Goal: Task Accomplishment & Management: Complete application form

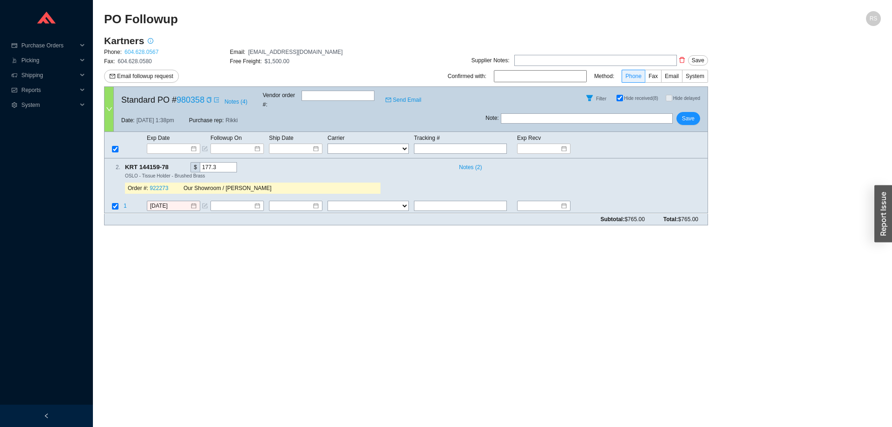
click at [136, 52] on link "604.628.0567" at bounding box center [141, 52] width 34 height 7
click at [634, 76] on span "Phone" at bounding box center [633, 76] width 16 height 7
click at [645, 78] on input "Phone" at bounding box center [645, 78] width 0 height 0
click at [179, 202] on input "[DATE]" at bounding box center [170, 206] width 40 height 9
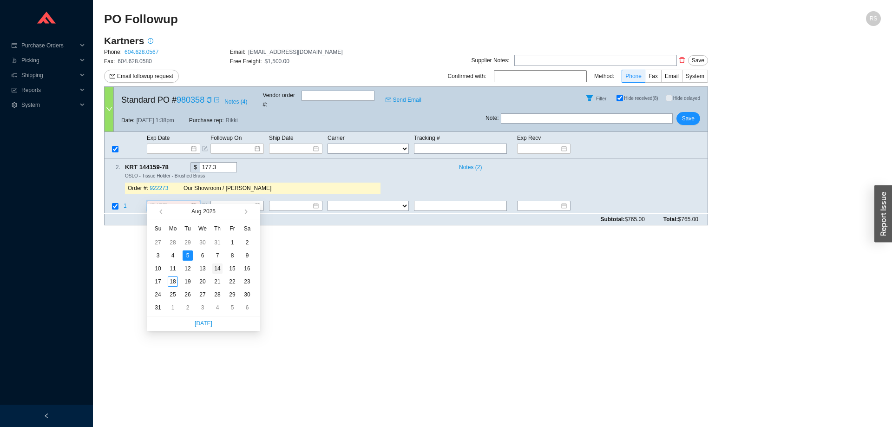
click at [218, 270] on div "14" at bounding box center [217, 268] width 10 height 10
drag, startPoint x: 186, startPoint y: 195, endPoint x: 133, endPoint y: 201, distance: 52.8
click at [150, 202] on input "[DATE]" at bounding box center [170, 206] width 40 height 9
type input "[DATE]"
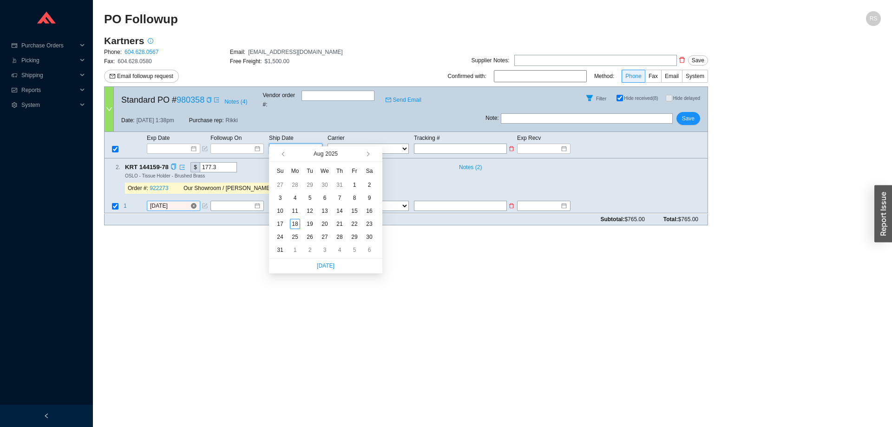
click at [293, 144] on input at bounding box center [292, 148] width 39 height 9
type input "[DATE]"
click at [340, 210] on div "14" at bounding box center [339, 211] width 10 height 10
type input "[DATE]"
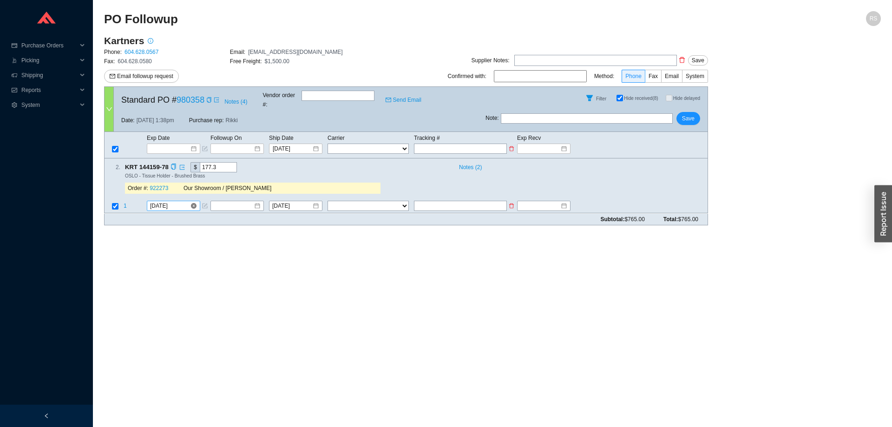
click at [440, 144] on input "text" at bounding box center [460, 149] width 93 height 10
type input "1"
type input "1Z"
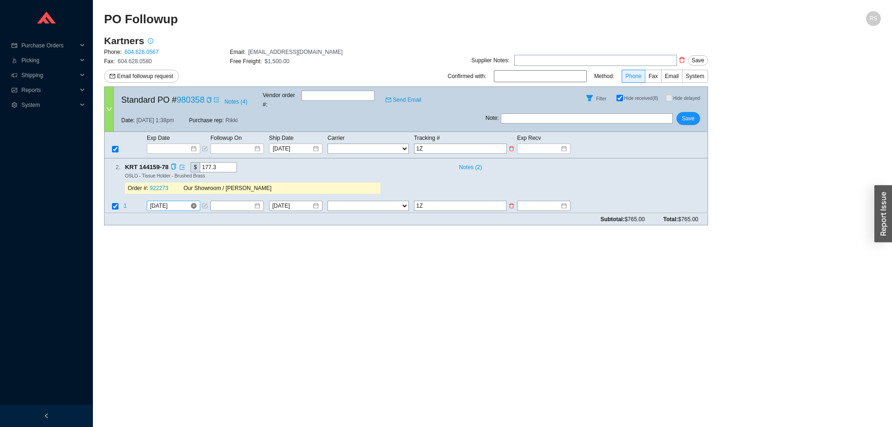
type input "1ZH"
type input "1ZH4"
type input "1ZH4B"
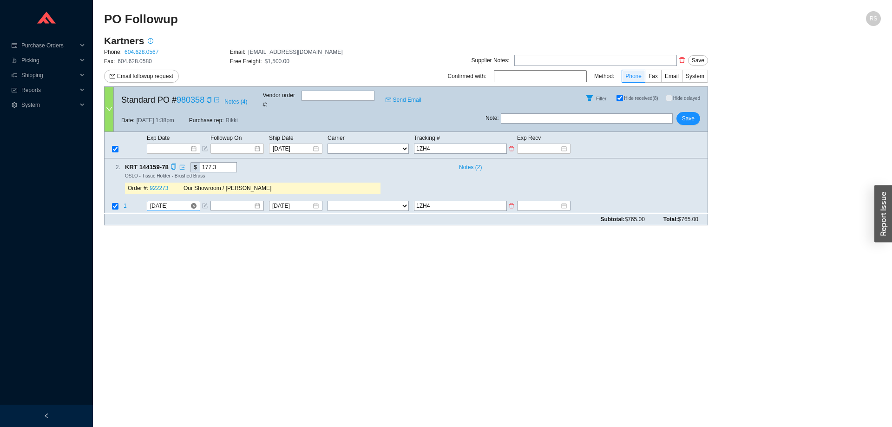
type input "1ZH4B"
type input "1ZH4B1"
type input "1ZH4B11"
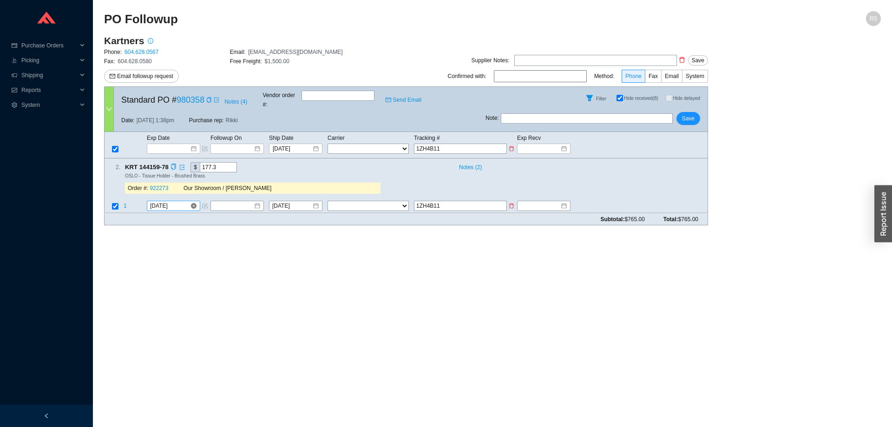
type input "1ZH4B113"
type input "1ZH4B1130"
type input "1ZH4B11303"
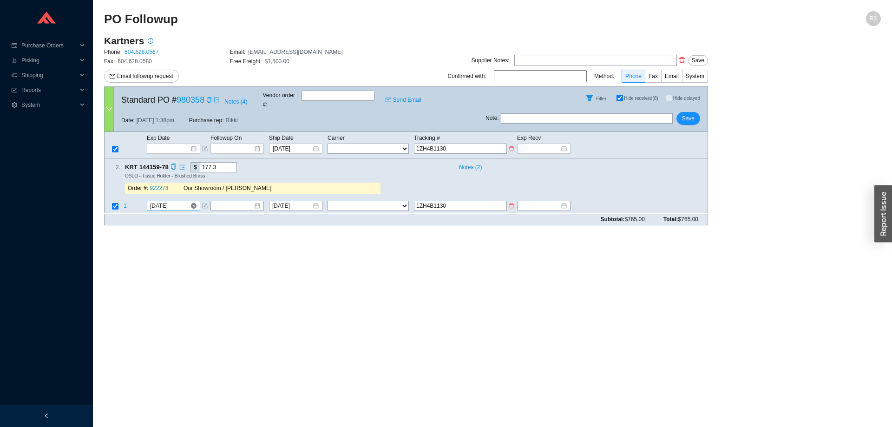
type input "1ZH4B11303"
type input "1ZH4B113035"
type input "1ZH4B1130350"
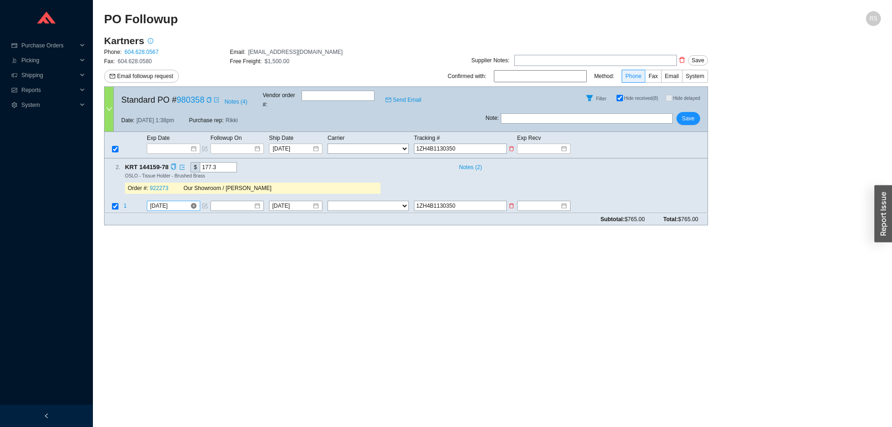
type input "1ZH4B11303500"
type input "1ZH4B113035003"
type input "1ZH4B1130350030"
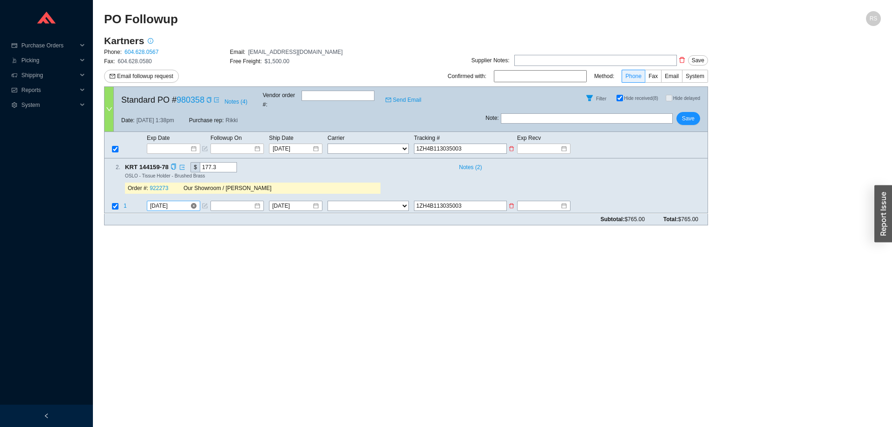
type input "1ZH4B1130350030"
type input "1ZH4B11303500302"
type input "[US_VEHICLE_IDENTIFICATION_NUMBER]"
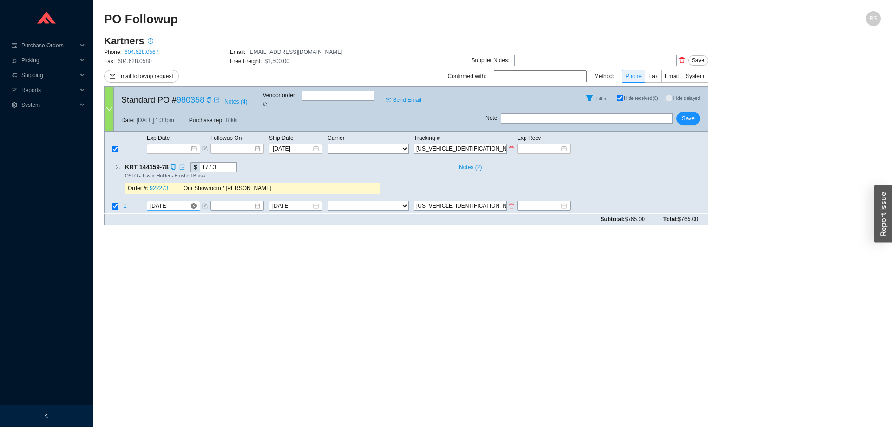
type input "1ZH4B1130350030246"
click at [327, 144] on select "FedEx UPS ---------------- 2 Day Transportation INC A&B Freight A. [PERSON_NAME…" at bounding box center [367, 149] width 81 height 10
select select "2"
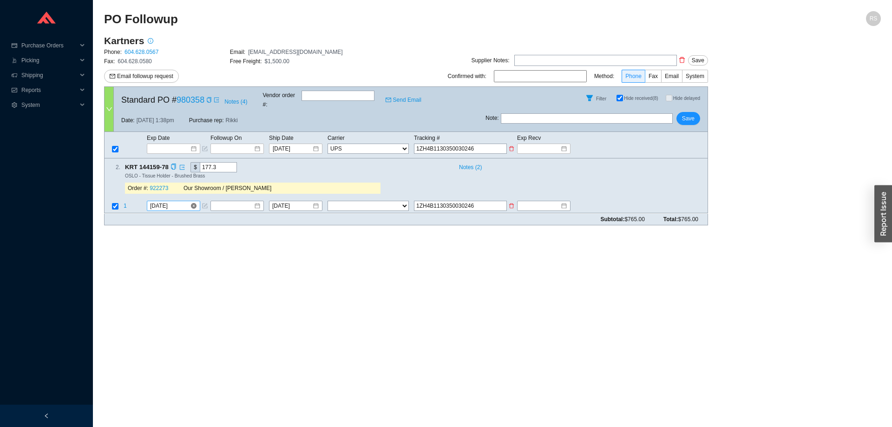
click option "UPS" at bounding box center [0, 0] width 0 height 0
select select "2"
click at [524, 74] on input at bounding box center [540, 76] width 93 height 12
type input "D"
type input "[PERSON_NAME]"
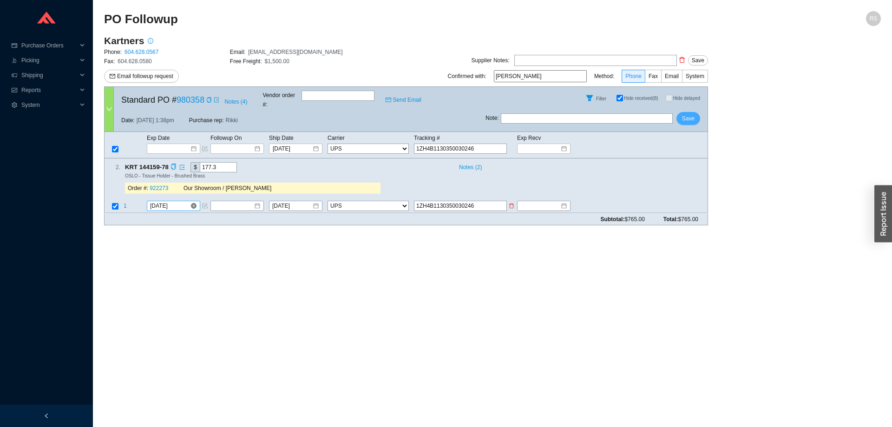
click at [689, 114] on span "Save" at bounding box center [688, 118] width 13 height 9
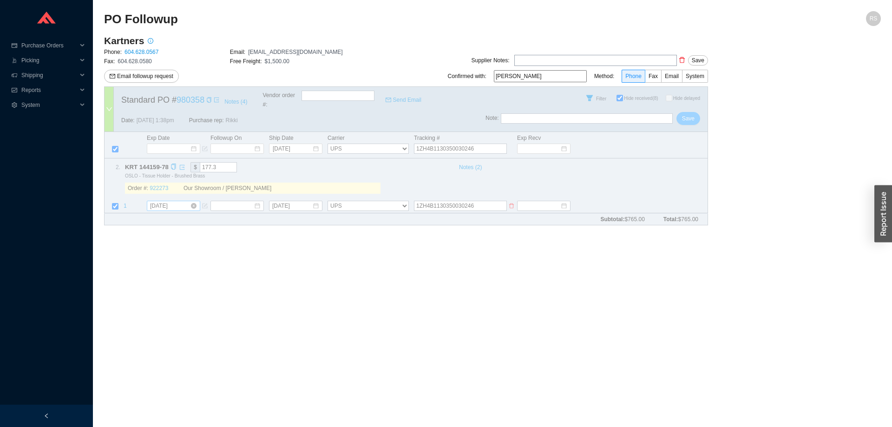
select select "2"
